Goal: Transaction & Acquisition: Obtain resource

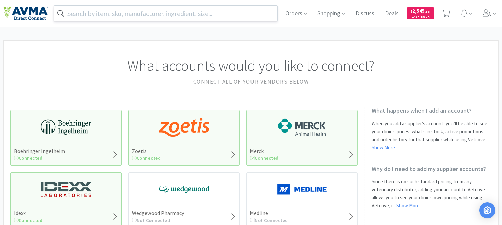
click at [233, 18] on input "text" at bounding box center [165, 13] width 223 height 15
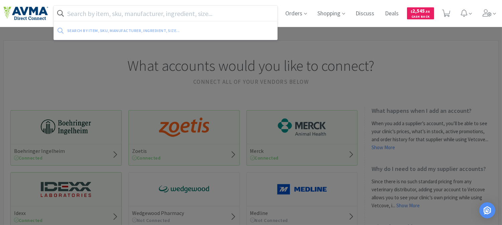
paste input "078360767"
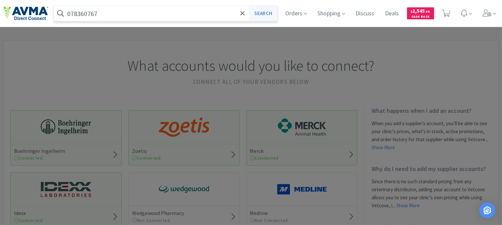
type input "078360767"
click at [265, 13] on button "Search" at bounding box center [263, 13] width 28 height 15
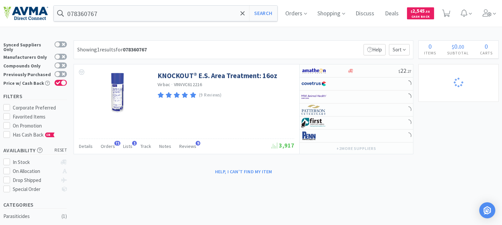
select select "1"
select select "25"
select select "3"
select select "1"
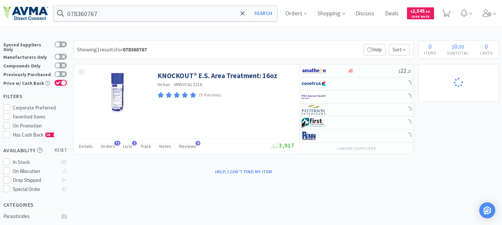
select select "1"
select select "2"
select select "3"
select select "96"
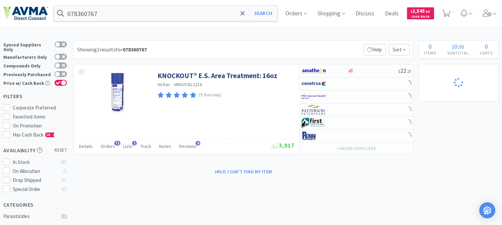
select select "3"
select select "1"
select select "14"
select select "1"
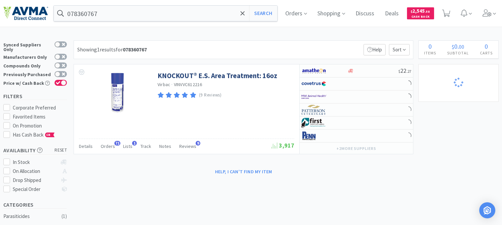
select select "1"
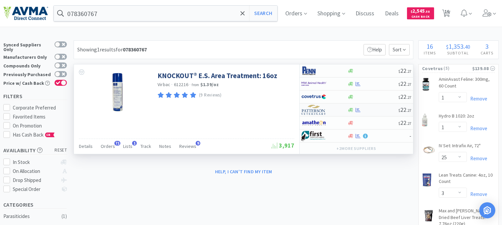
click at [310, 111] on img at bounding box center [313, 110] width 25 height 10
select select "1"
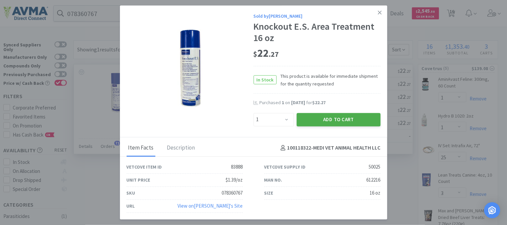
click at [328, 116] on button "Add to Cart" at bounding box center [339, 119] width 84 height 13
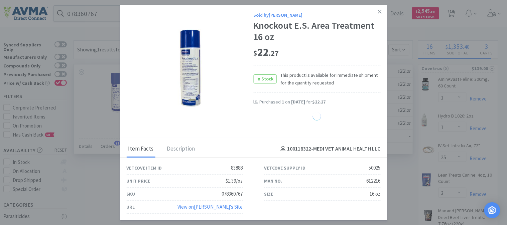
select select "1"
select select "14"
select select "1"
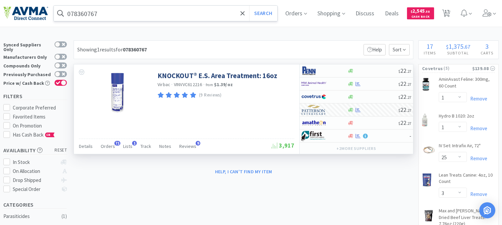
click at [124, 13] on input "078360767" at bounding box center [165, 13] width 223 height 15
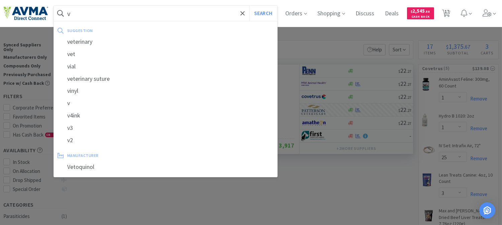
drag, startPoint x: 104, startPoint y: 16, endPoint x: 50, endPoint y: 22, distance: 54.5
click at [50, 22] on div "v Search suggestion veterinary vet vial veterinary suture vinyl v v4ink v3 v2 m…" at bounding box center [250, 13] width 495 height 27
paste input "078929493"
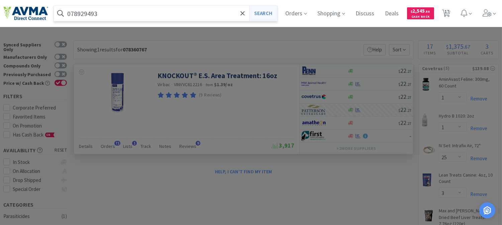
type input "078929493"
click at [277, 11] on button "Search" at bounding box center [263, 13] width 28 height 15
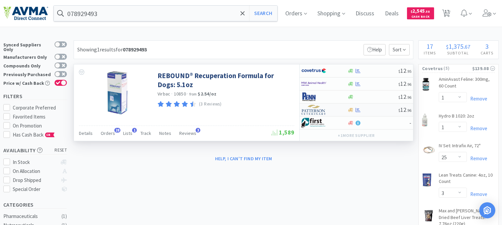
click at [311, 111] on img at bounding box center [313, 110] width 25 height 10
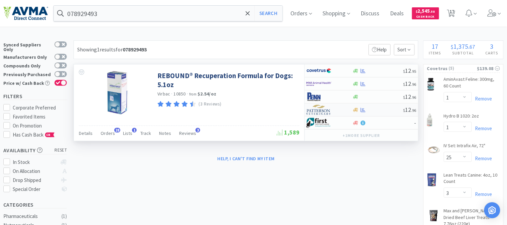
select select "1"
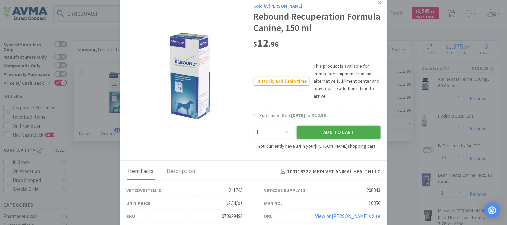
click at [332, 131] on button "Add to Cart" at bounding box center [339, 132] width 84 height 13
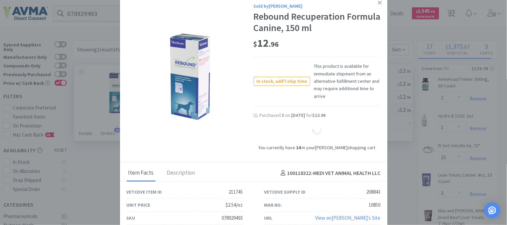
select select "15"
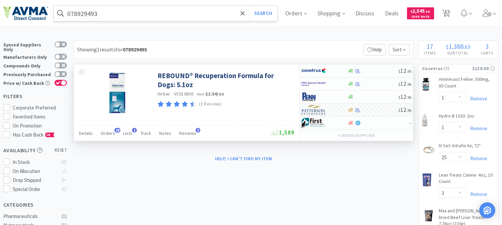
click at [123, 15] on input "078929493" at bounding box center [165, 13] width 223 height 15
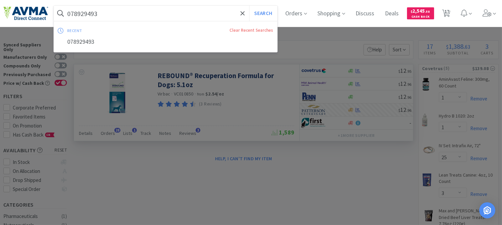
paste input "35022"
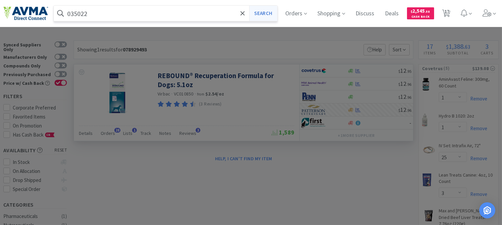
type input "035022"
click at [262, 13] on button "Search" at bounding box center [263, 13] width 28 height 15
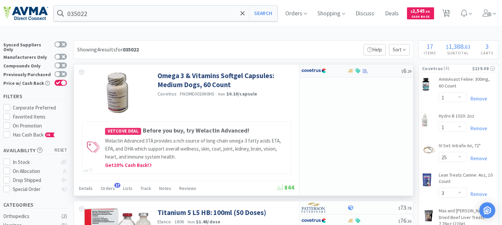
click at [316, 72] on img at bounding box center [313, 71] width 25 height 10
select select "1"
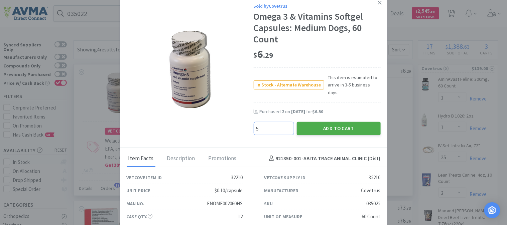
type input "5"
click at [336, 122] on button "Add to Cart" at bounding box center [339, 128] width 84 height 13
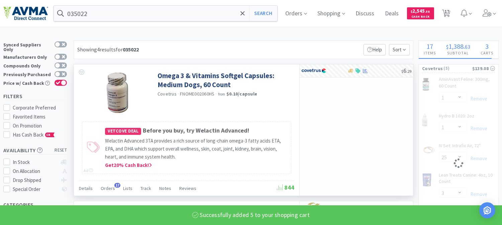
select select "5"
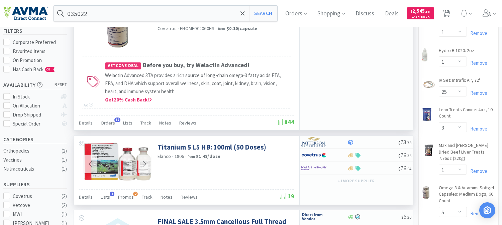
scroll to position [74, 0]
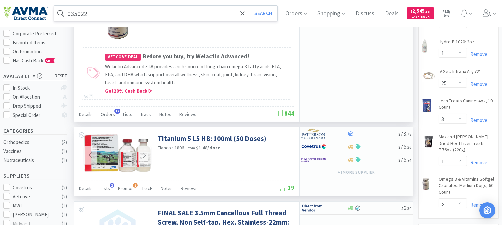
click at [162, 14] on input "035022" at bounding box center [165, 13] width 223 height 15
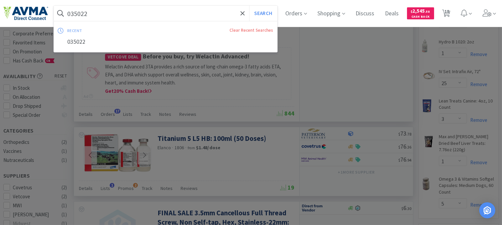
paste input "08464"
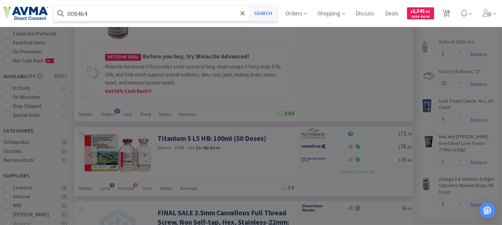
type input "008464"
click at [268, 12] on button "Search" at bounding box center [263, 13] width 28 height 15
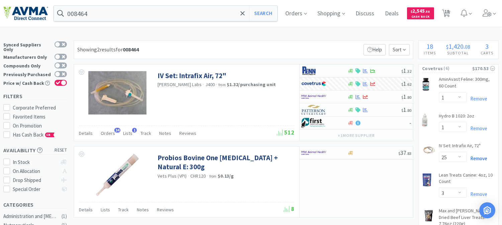
click at [479, 157] on link "Remove" at bounding box center [477, 158] width 20 height 6
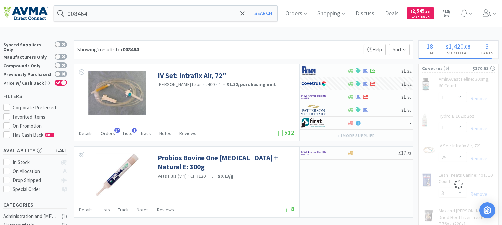
select select "1"
select select "5"
select select "3"
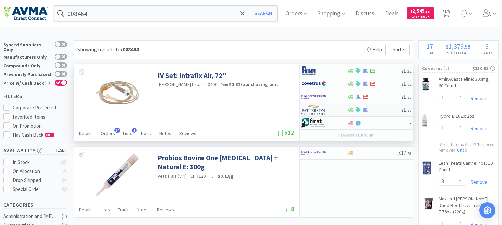
click at [320, 112] on img at bounding box center [313, 110] width 25 height 10
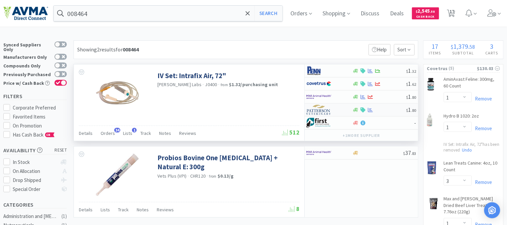
select select "1"
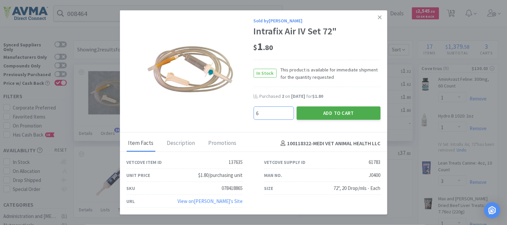
type input "6"
click at [336, 112] on button "Add to Cart" at bounding box center [339, 113] width 84 height 13
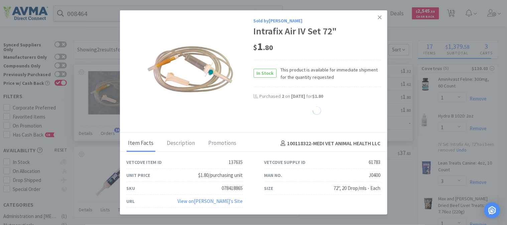
select select "6"
select select "1"
select select "15"
select select "1"
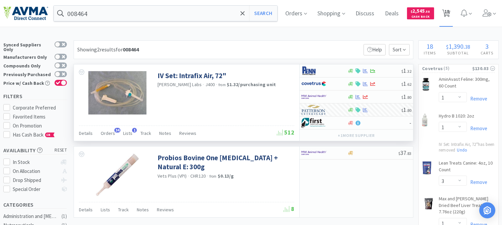
click at [449, 11] on span "18" at bounding box center [446, 11] width 5 height 27
select select "1"
select select "3"
select select "1"
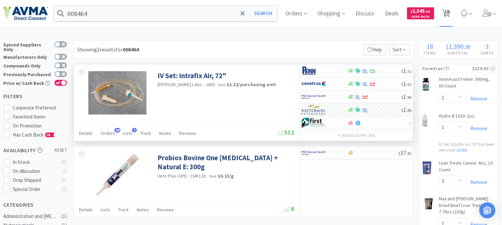
select select "5"
select select "1"
select select "2"
select select "3"
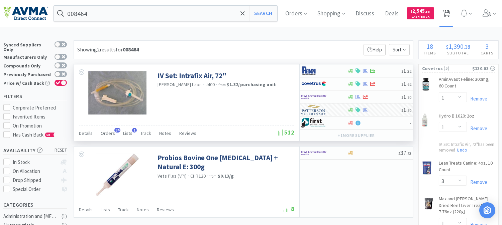
select select "96"
select select "3"
select select "1"
select select "6"
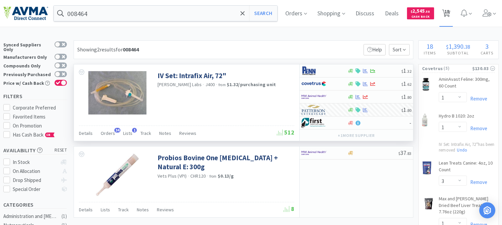
select select "1"
select select "15"
select select "1"
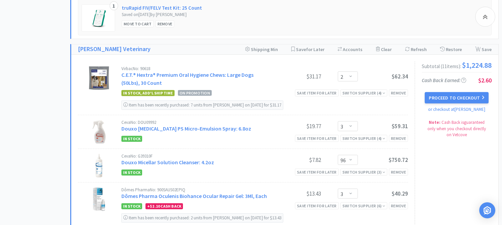
scroll to position [594, 0]
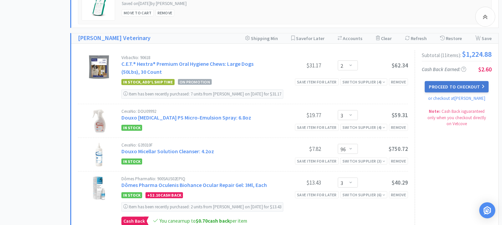
click at [456, 89] on button "Proceed to Checkout" at bounding box center [457, 86] width 64 height 11
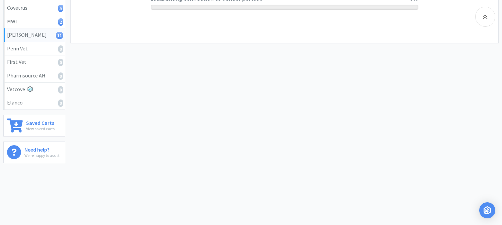
scroll to position [155, 0]
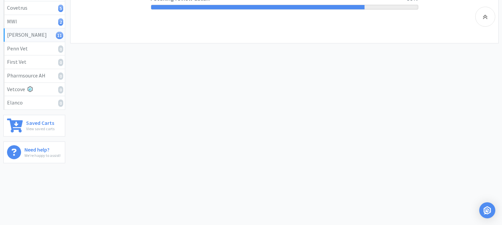
select select "1"
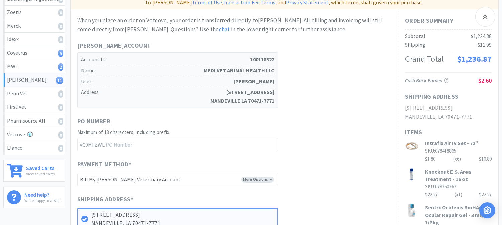
scroll to position [111, 0]
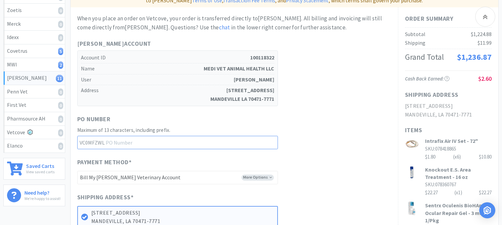
click at [213, 136] on input "text" at bounding box center [177, 142] width 201 height 13
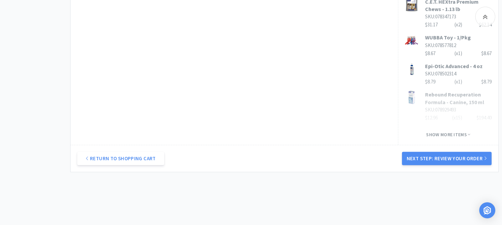
scroll to position [483, 0]
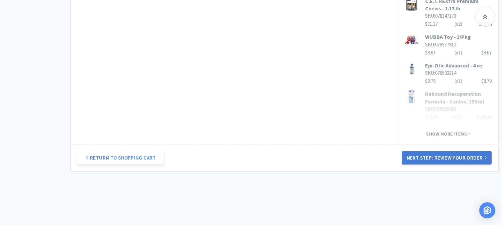
type input "52387"
click at [445, 151] on button "Next Step: Review Your Order" at bounding box center [447, 157] width 90 height 13
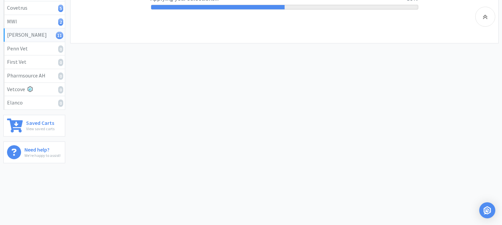
scroll to position [0, 0]
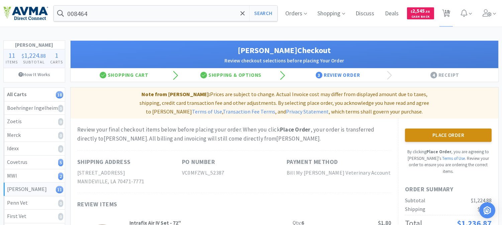
click at [439, 129] on button "Place Order" at bounding box center [448, 135] width 87 height 13
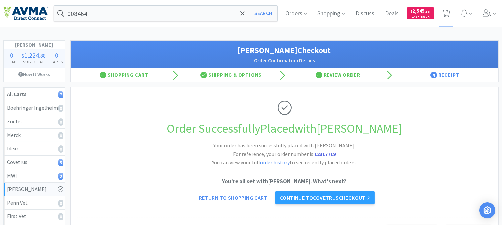
click at [323, 152] on strong "12317719" at bounding box center [324, 154] width 21 height 7
copy strong "12317719"
click at [126, 18] on input "008464" at bounding box center [165, 13] width 223 height 15
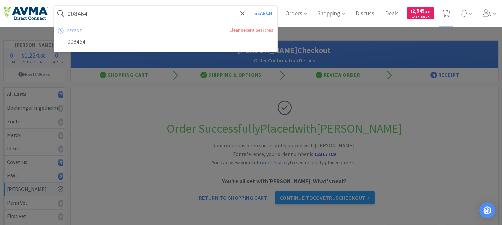
paste input "50123"
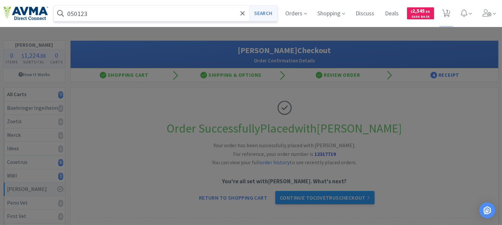
type input "050123"
click at [265, 12] on button "Search" at bounding box center [263, 13] width 28 height 15
select select "1"
select select "3"
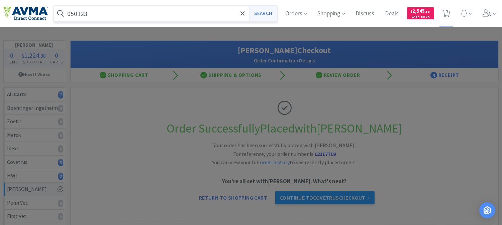
select select "1"
select select "5"
select select "1"
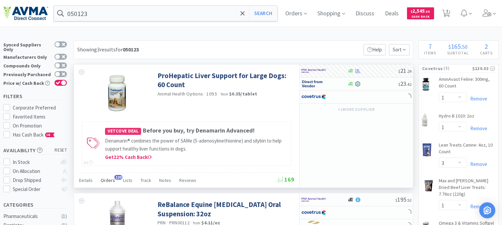
click at [111, 179] on span "Orders" at bounding box center [108, 181] width 14 height 6
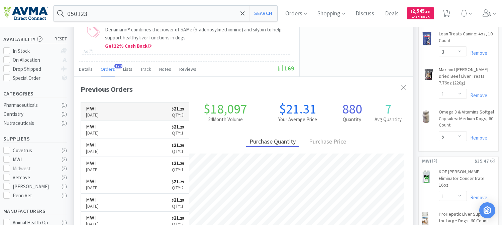
scroll to position [179, 339]
click at [93, 112] on p "Sep 18th, 2025" at bounding box center [92, 114] width 13 height 7
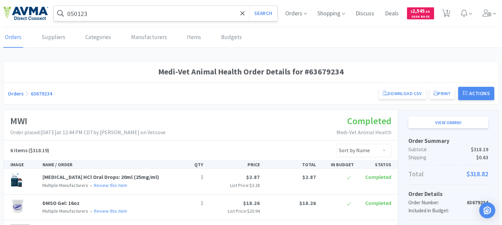
click at [110, 12] on input "050123" at bounding box center [165, 13] width 223 height 15
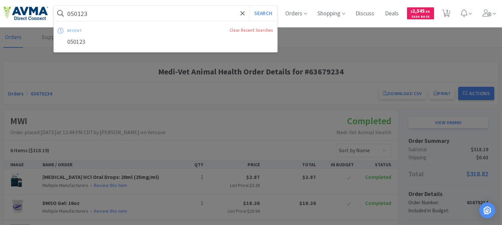
paste input "text"
type input "050123"
click at [254, 16] on button "Search" at bounding box center [263, 13] width 28 height 15
select select "1"
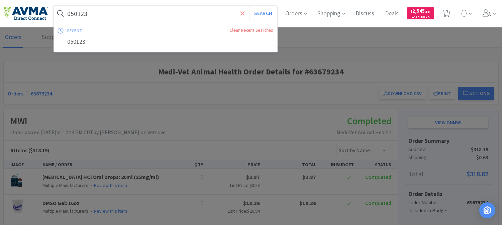
select select "3"
select select "1"
select select "5"
select select "1"
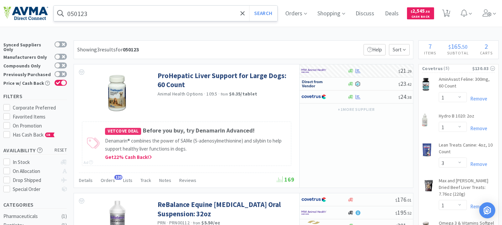
click at [103, 13] on input "050123" at bounding box center [165, 13] width 223 height 15
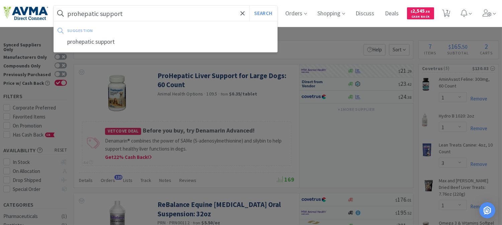
click at [249, 6] on button "Search" at bounding box center [263, 13] width 28 height 15
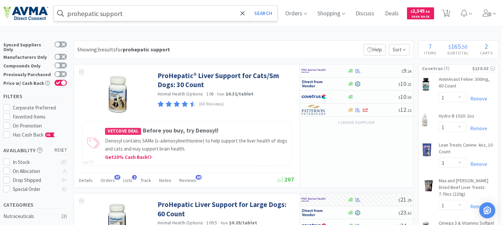
click at [185, 15] on input "prohepatic support" at bounding box center [165, 13] width 223 height 15
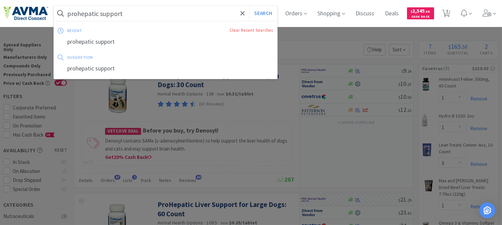
paste input "080531"
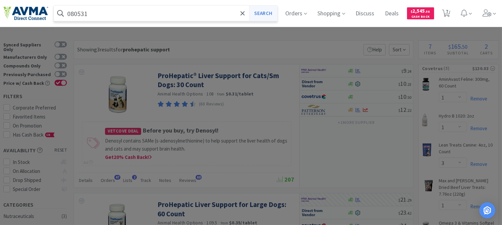
click at [265, 12] on button "Search" at bounding box center [263, 13] width 28 height 15
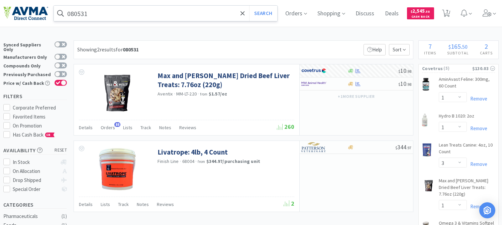
click at [137, 13] on input "080531" at bounding box center [165, 13] width 223 height 15
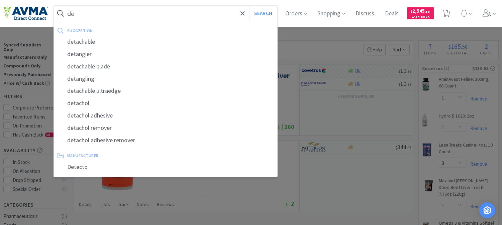
type input "d"
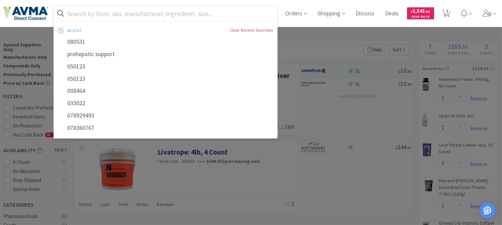
click at [85, 14] on input "text" at bounding box center [165, 13] width 223 height 15
paste input "002445"
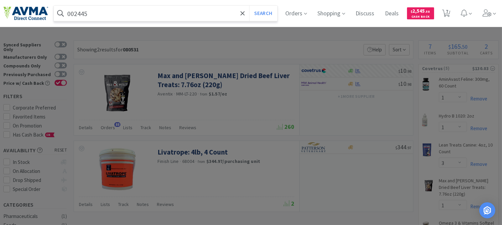
drag, startPoint x: 85, startPoint y: 15, endPoint x: 172, endPoint y: 17, distance: 87.6
click at [112, 15] on input "002445" at bounding box center [165, 13] width 223 height 15
click at [268, 14] on button "Search" at bounding box center [263, 13] width 28 height 15
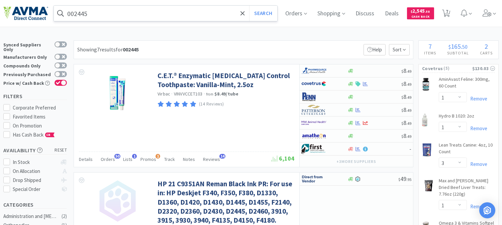
click at [134, 15] on input "002445" at bounding box center [165, 13] width 223 height 15
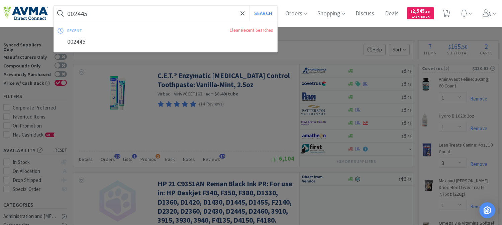
paste input "78013092"
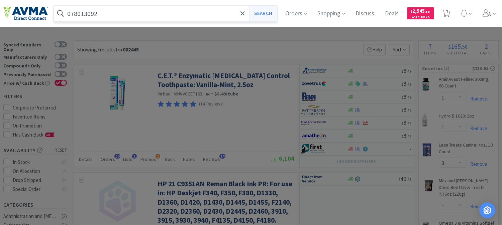
type input "078013092"
click at [267, 11] on button "Search" at bounding box center [263, 13] width 28 height 15
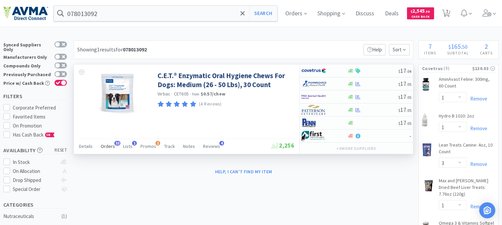
click at [109, 144] on span "Orders" at bounding box center [108, 146] width 14 height 6
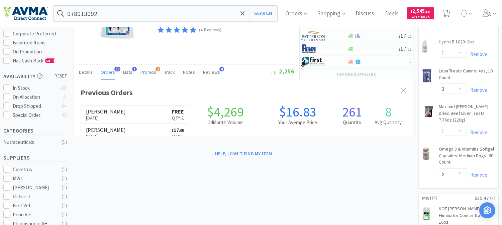
scroll to position [179, 339]
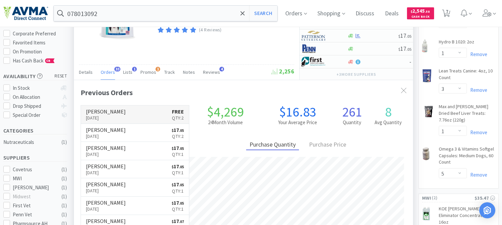
click at [125, 116] on link "Patterson Sep 18th, 2025 FREE Qty: 2" at bounding box center [135, 115] width 108 height 18
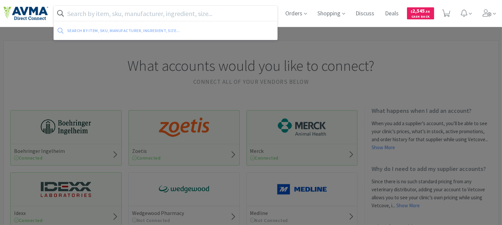
click at [192, 15] on input "text" at bounding box center [165, 13] width 223 height 15
paste input "010414"
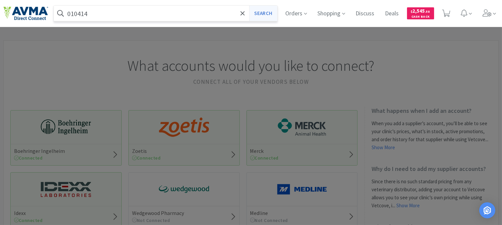
type input "010414"
click at [265, 15] on button "Search" at bounding box center [263, 13] width 28 height 15
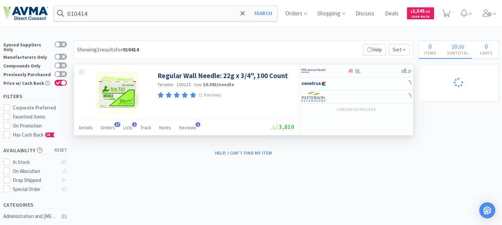
select select "1"
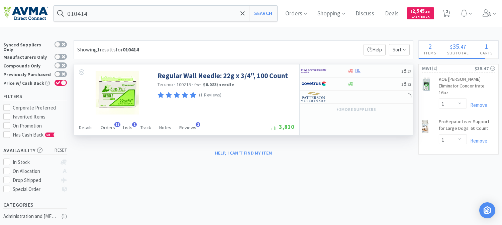
select select "1"
select select "3"
select select "1"
select select "5"
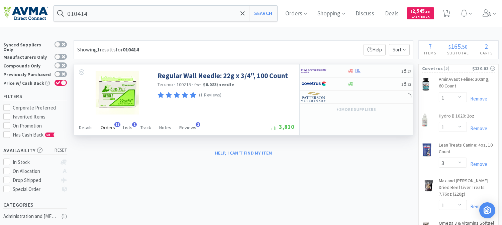
click at [107, 127] on span "Orders" at bounding box center [108, 128] width 14 height 6
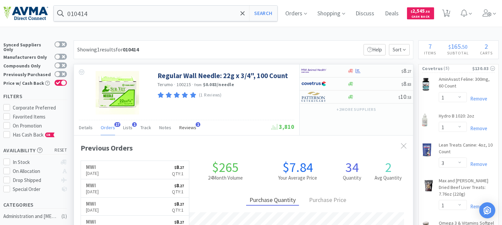
scroll to position [179, 339]
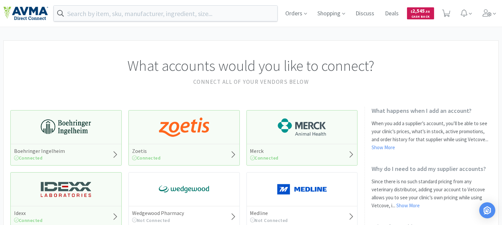
click at [422, 12] on span "$ 2,545 . 58" at bounding box center [420, 11] width 19 height 6
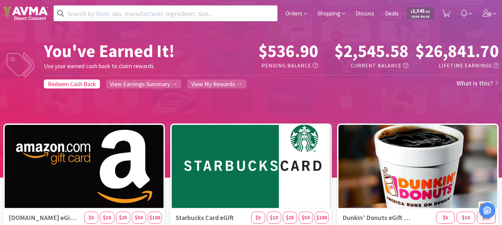
click at [422, 10] on span "$ 2,545 . 58" at bounding box center [420, 11] width 19 height 6
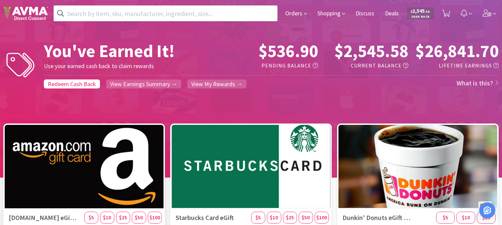
click at [129, 151] on div at bounding box center [84, 167] width 167 height 88
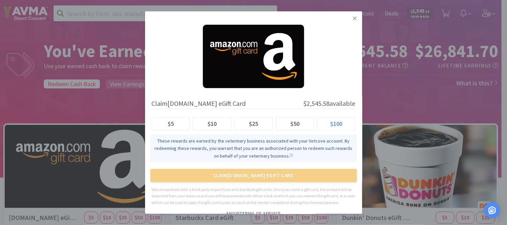
click at [337, 122] on span "$100" at bounding box center [336, 124] width 12 height 8
click at [323, 126] on input "$100" at bounding box center [323, 126] width 0 height 0
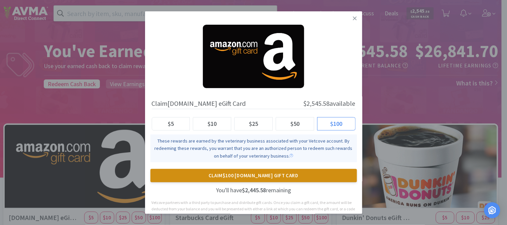
click at [264, 176] on button "Claim $100 [DOMAIN_NAME] Gift Card" at bounding box center [253, 175] width 207 height 13
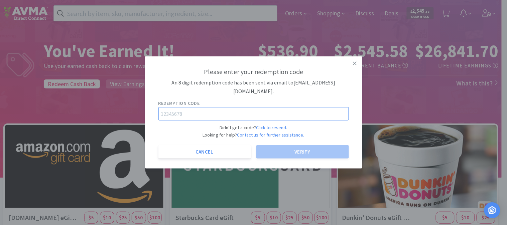
click at [189, 110] on input "text" at bounding box center [253, 113] width 191 height 13
paste input "34014533"
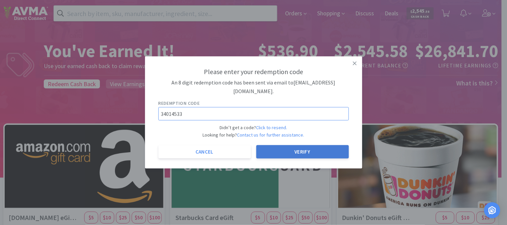
type input "34014533"
click at [291, 145] on button "Verify" at bounding box center [302, 151] width 93 height 13
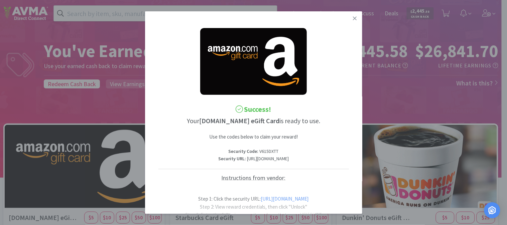
scroll to position [0, 25]
drag, startPoint x: 155, startPoint y: 168, endPoint x: 361, endPoint y: 166, distance: 206.0
click at [361, 166] on div "Success! Your [DOMAIN_NAME] eGift Card is ready to use. Use the codes below to …" at bounding box center [253, 112] width 217 height 203
copy p "[URL][DOMAIN_NAME]"
click at [243, 153] on p "Security Code : V615DXTT" at bounding box center [253, 150] width 191 height 7
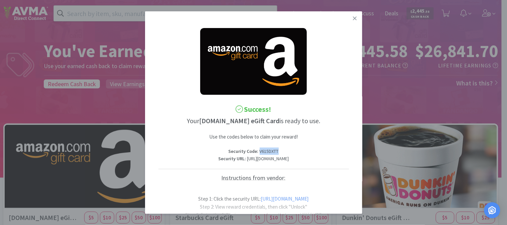
click at [243, 153] on p "Security Code : V615DXTT" at bounding box center [253, 150] width 191 height 7
copy p "V615DXTT"
